Goal: Find specific page/section: Find specific page/section

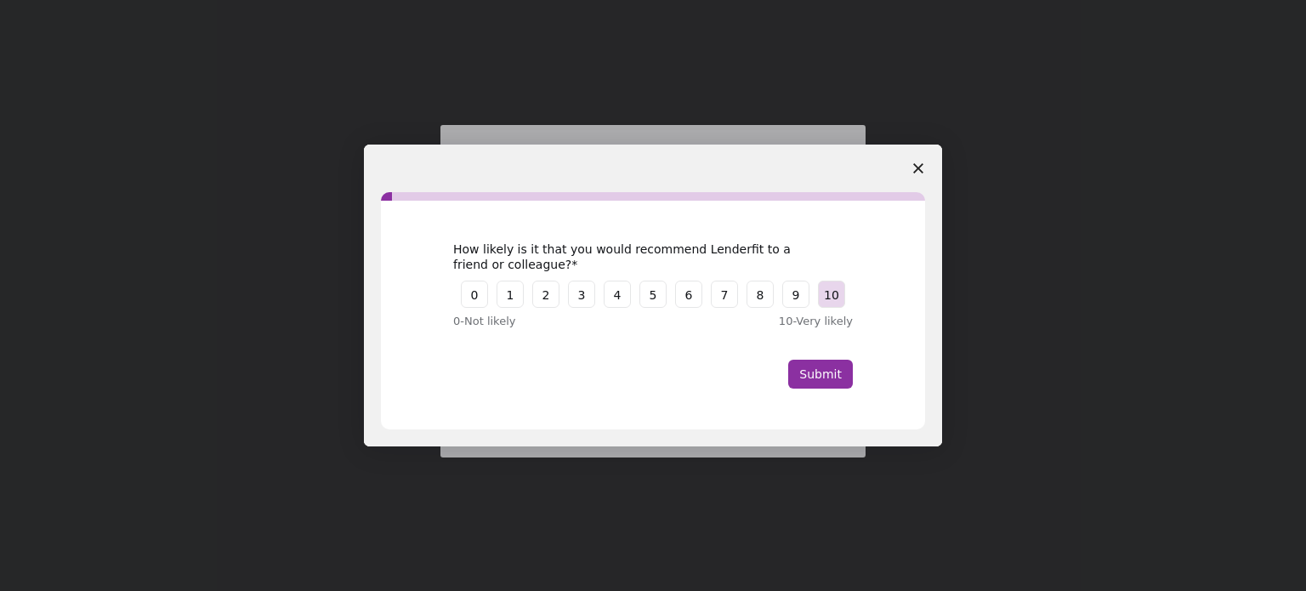
click at [834, 301] on button "10" at bounding box center [831, 294] width 27 height 27
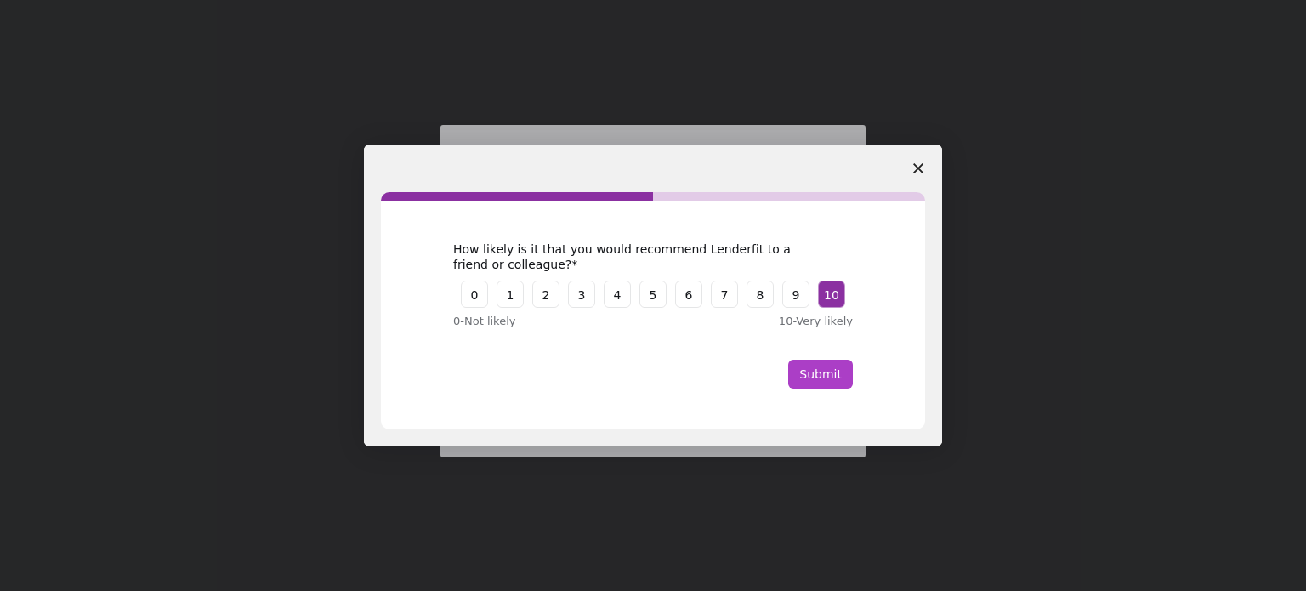
click at [822, 374] on button "Submit" at bounding box center [820, 374] width 65 height 29
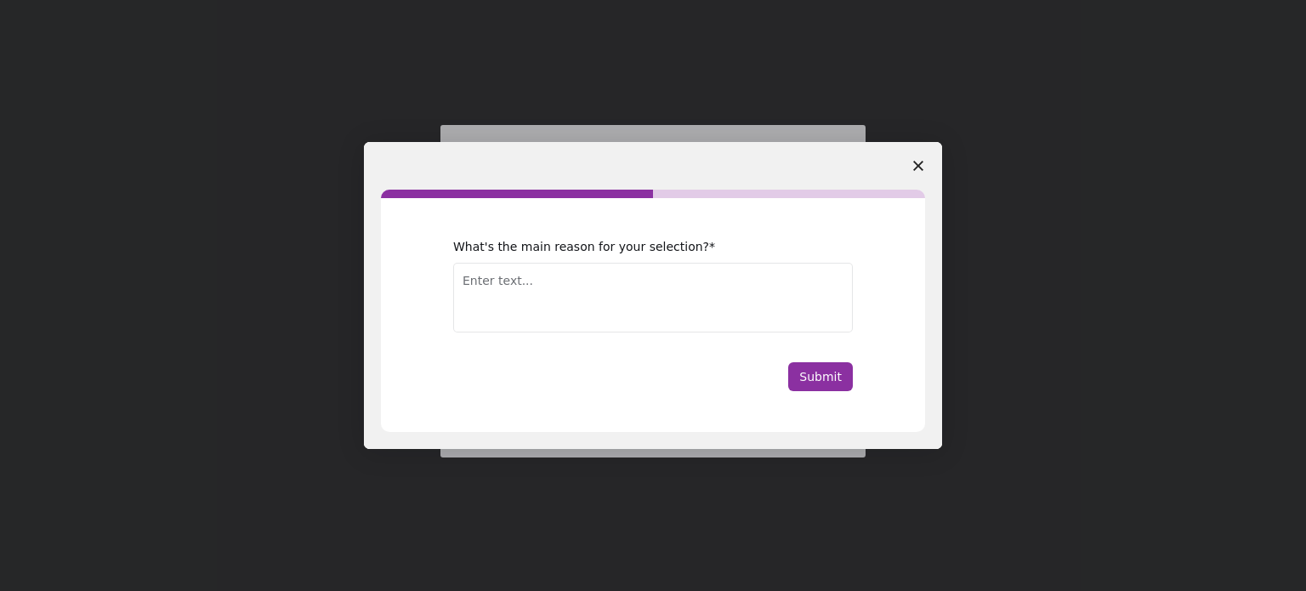
click at [922, 159] on span "Close survey" at bounding box center [919, 166] width 48 height 48
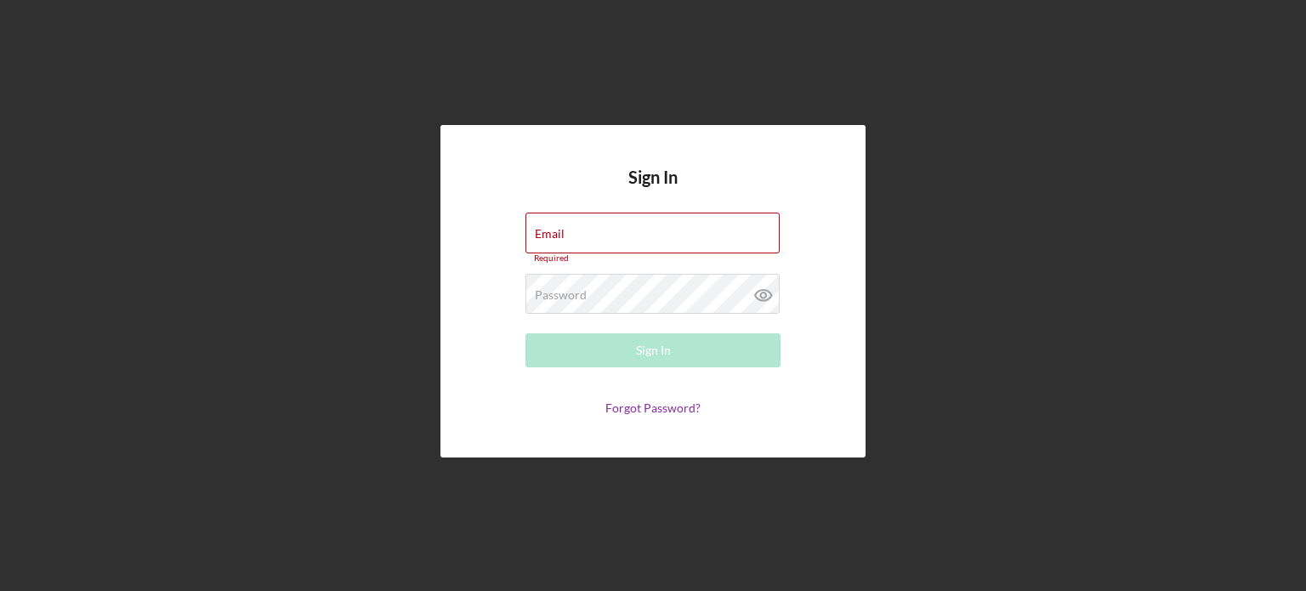
type input "[EMAIL_ADDRESS][DOMAIN_NAME]"
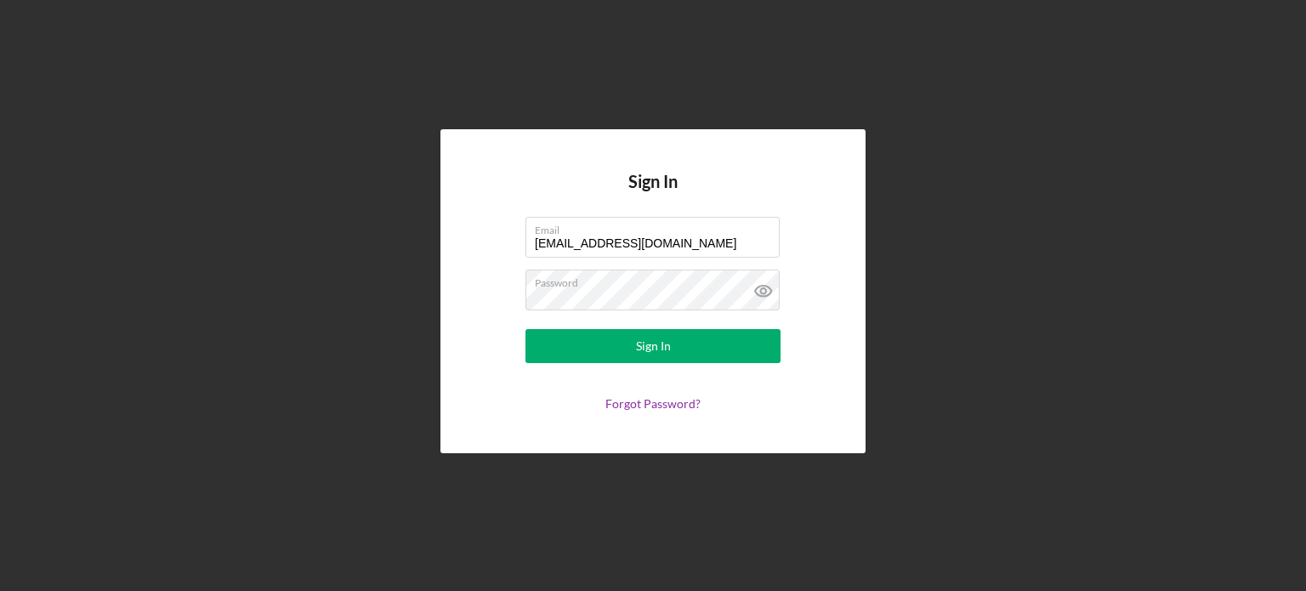
click at [452, 383] on div "Sign In Email [EMAIL_ADDRESS][DOMAIN_NAME] Password Sign In Forgot Password?" at bounding box center [653, 291] width 425 height 324
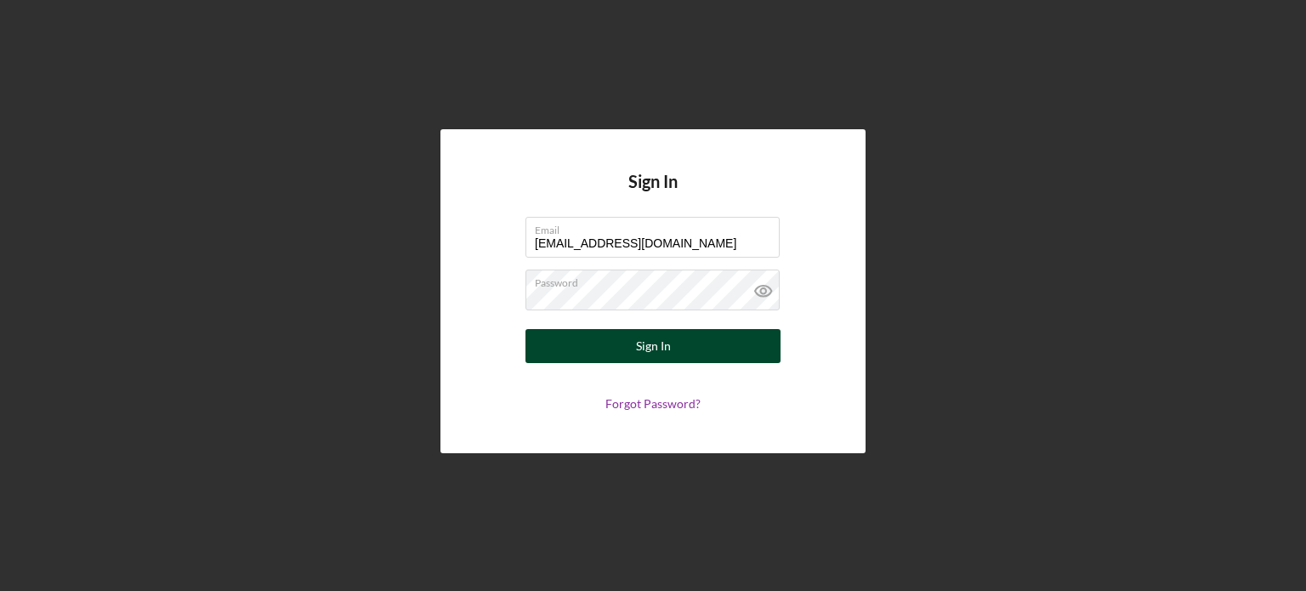
click at [623, 352] on button "Sign In" at bounding box center [653, 346] width 255 height 34
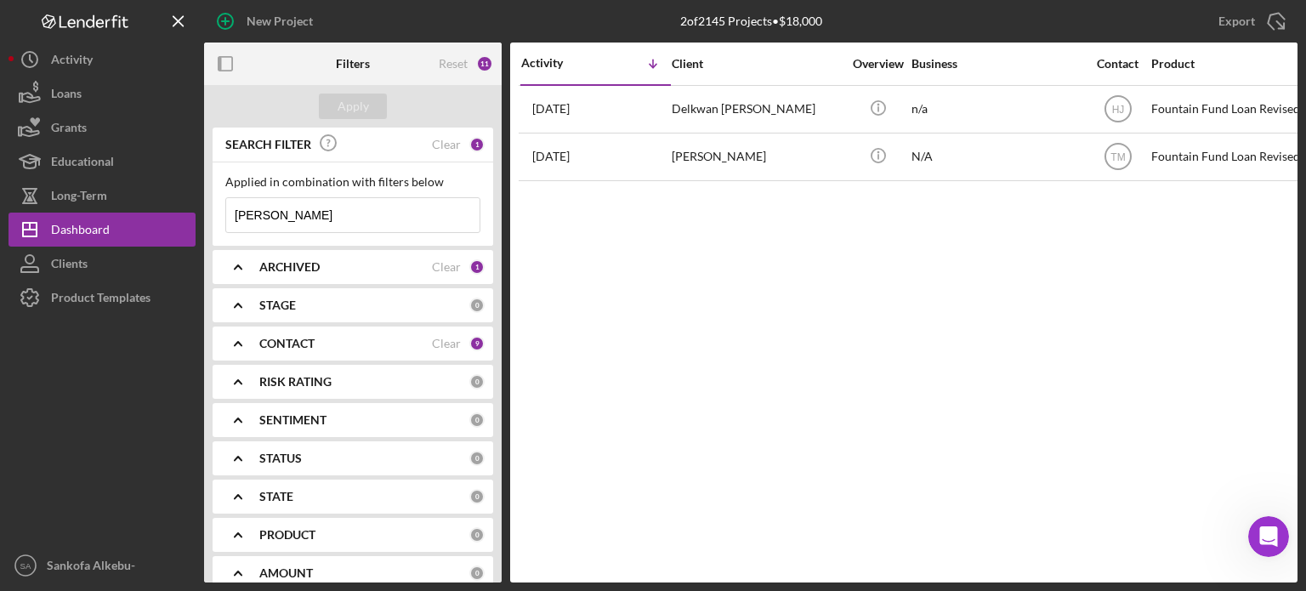
drag, startPoint x: 344, startPoint y: 217, endPoint x: 218, endPoint y: 214, distance: 125.9
click at [219, 212] on div "Applied in combination with filters below [PERSON_NAME] Icon/Menu Close" at bounding box center [353, 203] width 281 height 83
type input "[PERSON_NAME]"
click at [352, 106] on div "Apply" at bounding box center [353, 107] width 31 height 26
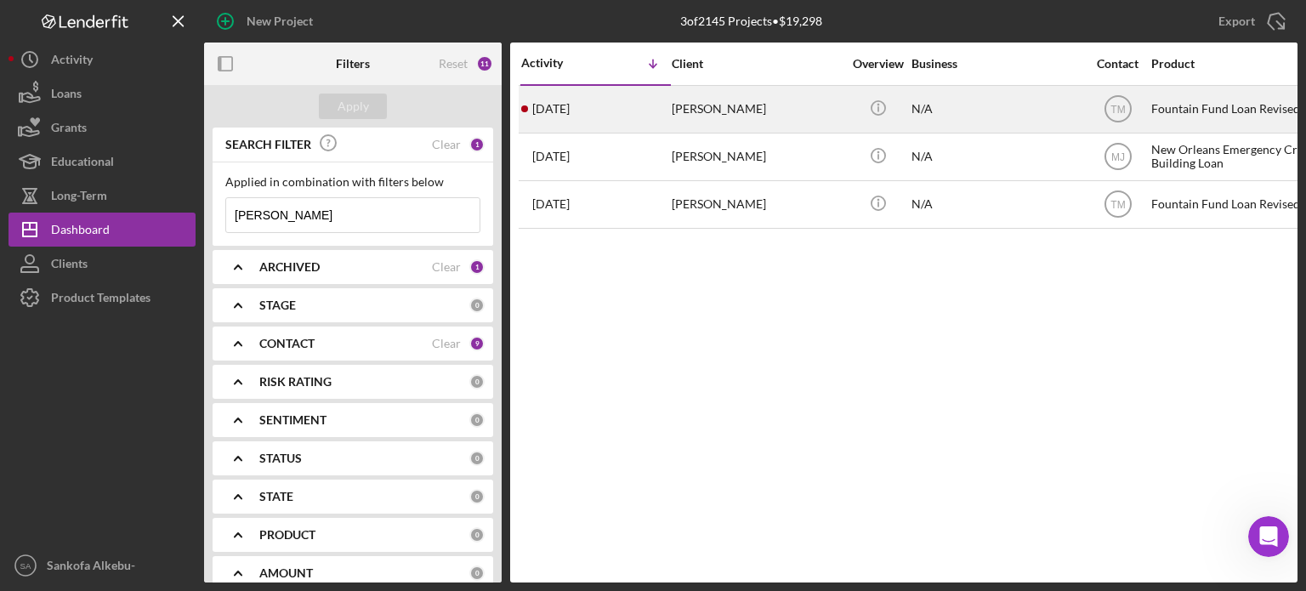
click at [844, 118] on td "[PERSON_NAME]" at bounding box center [758, 109] width 174 height 48
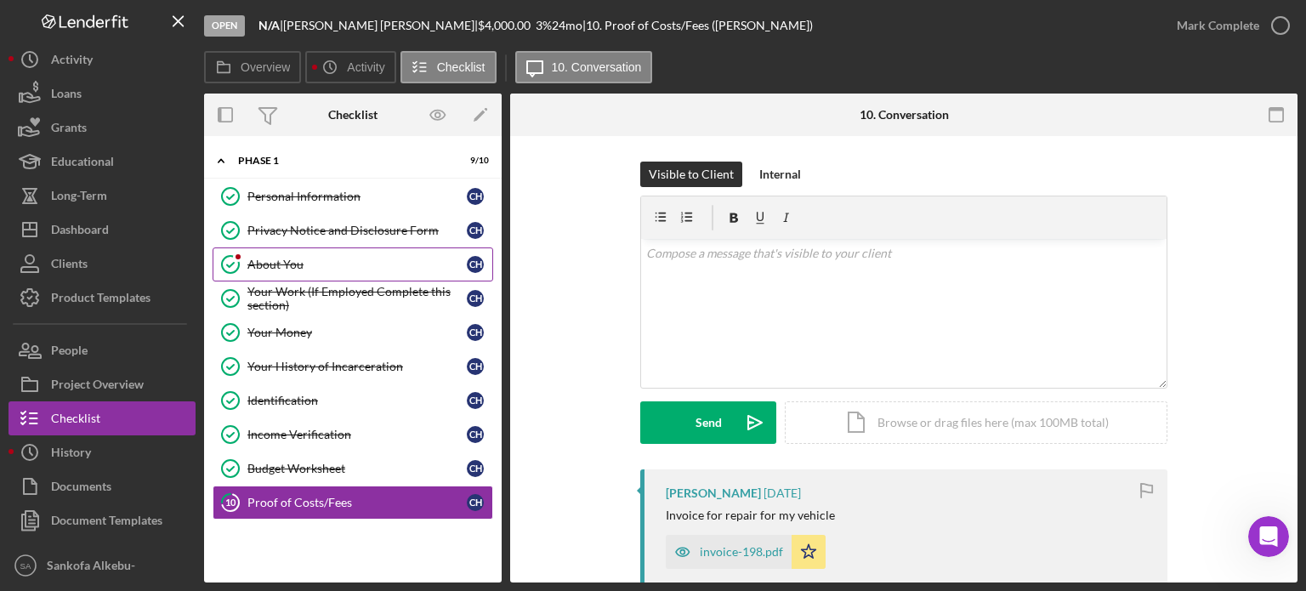
click at [333, 265] on div "About You" at bounding box center [357, 265] width 219 height 14
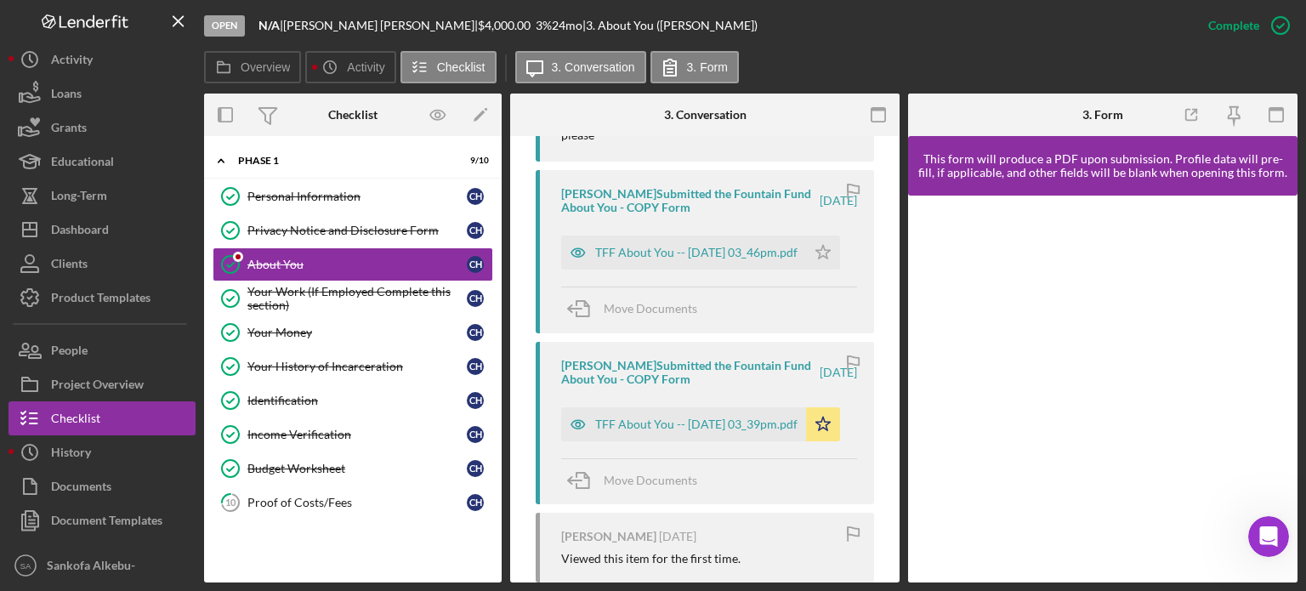
scroll to position [893, 0]
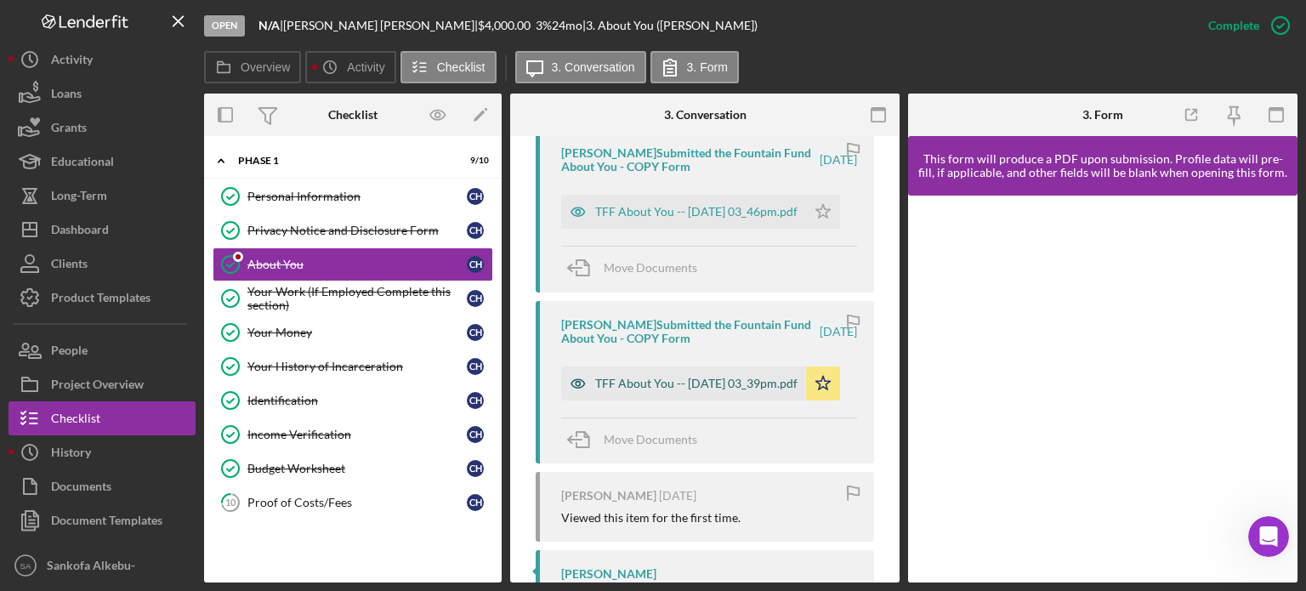
click at [627, 377] on div "TFF About You -- [DATE] 03_39pm.pdf" at bounding box center [696, 384] width 202 height 14
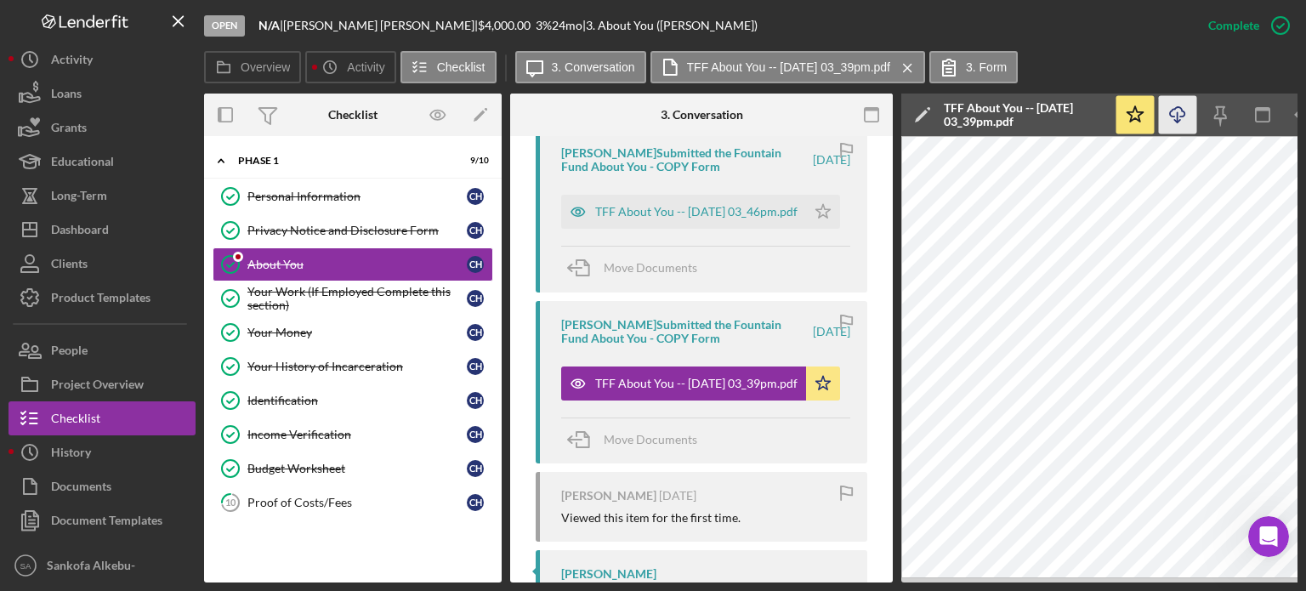
click at [1171, 122] on icon "Icon/Download" at bounding box center [1178, 115] width 38 height 38
